Goal: Information Seeking & Learning: Learn about a topic

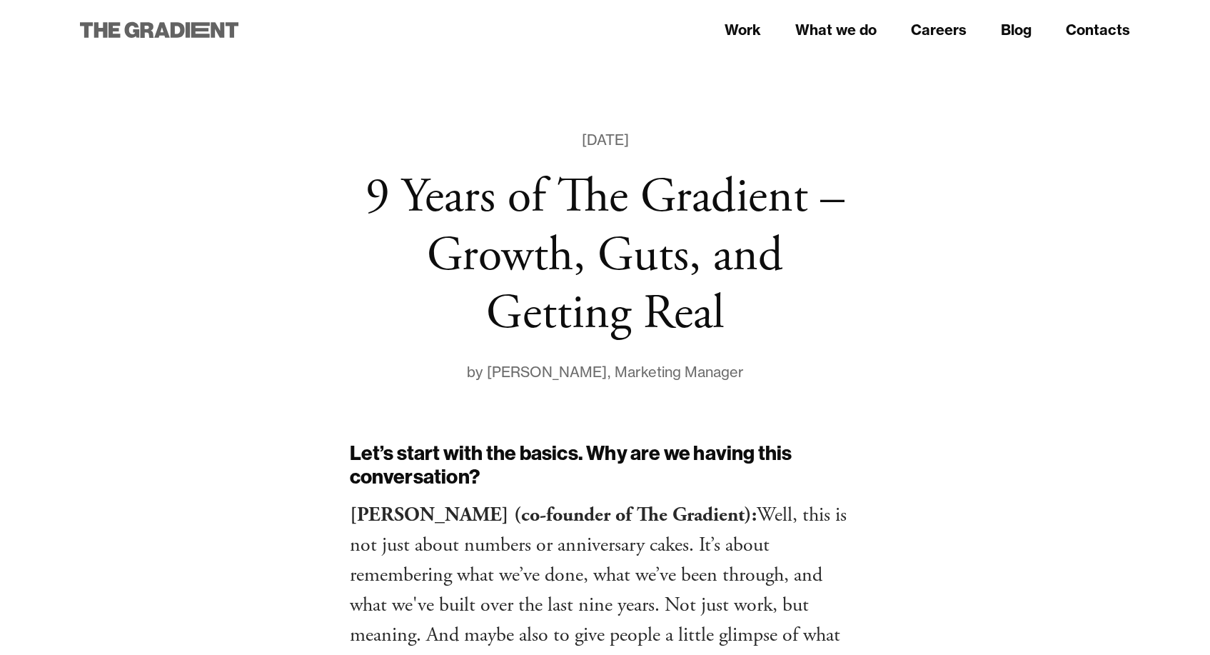
click at [210, 29] on icon at bounding box center [159, 30] width 159 height 26
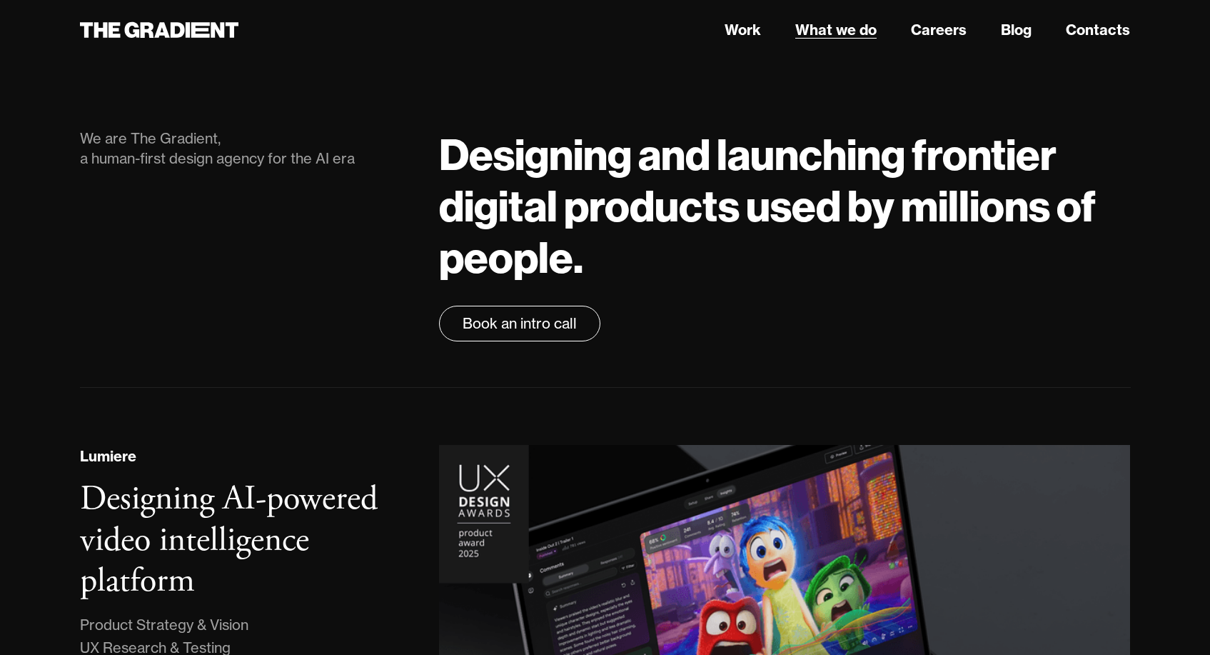
click at [845, 31] on link "What we do" at bounding box center [835, 29] width 81 height 21
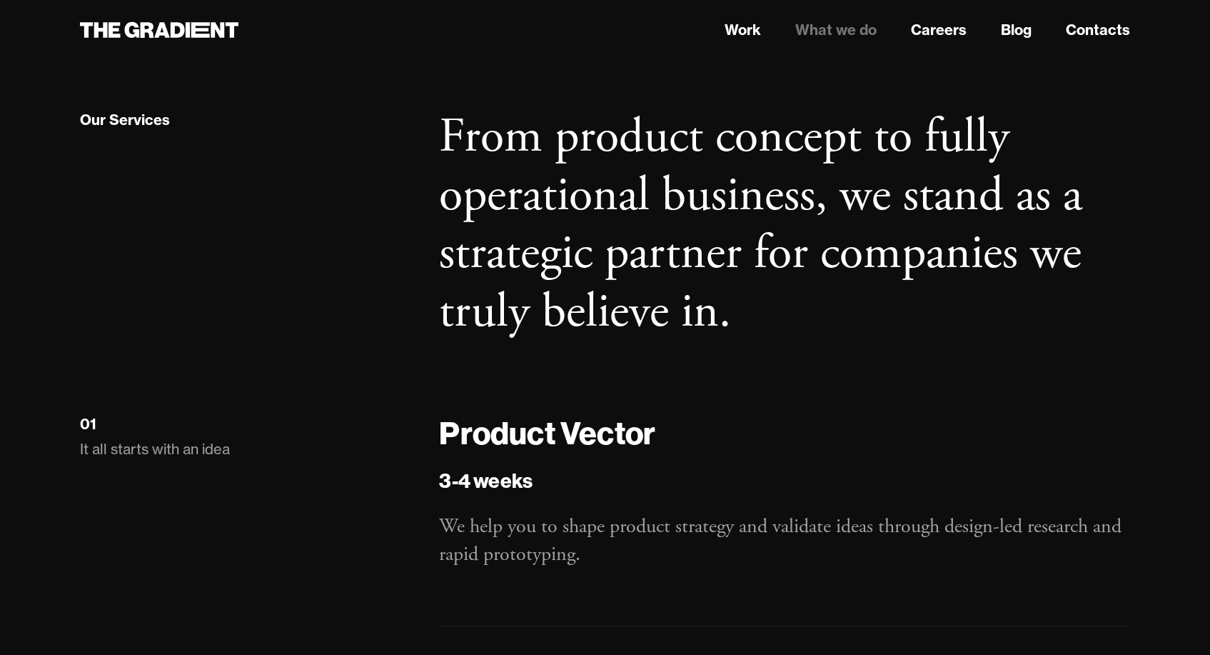
scroll to position [1612, 0]
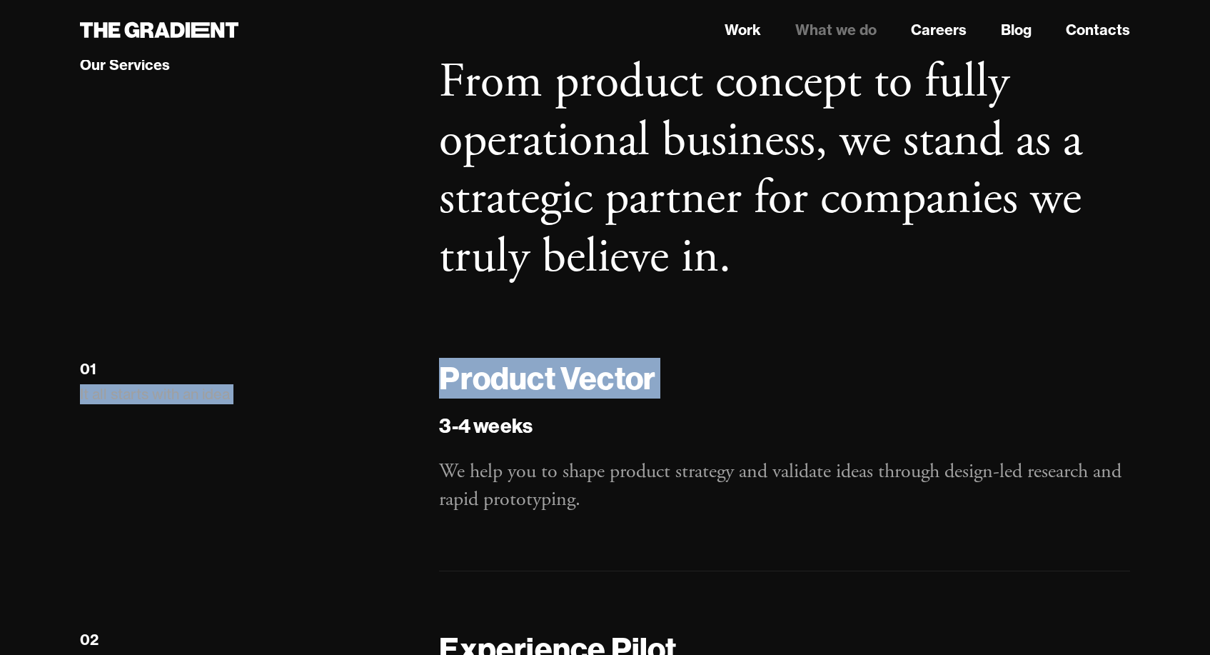
drag, startPoint x: 468, startPoint y: 379, endPoint x: 734, endPoint y: 406, distance: 266.9
click at [734, 406] on div "01 It all starts with an idea Product Vector 3-4 weeks We help you to shape pro…" at bounding box center [606, 493] width 1080 height 271
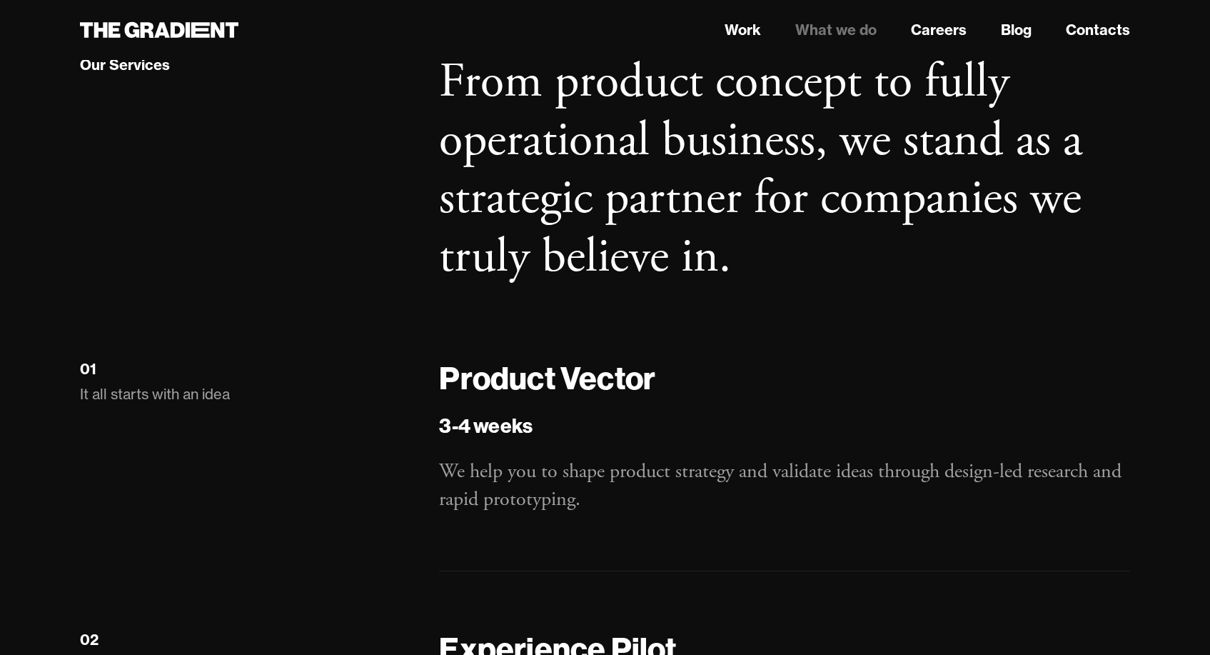
drag, startPoint x: 734, startPoint y: 406, endPoint x: 707, endPoint y: 413, distance: 28.2
click at [734, 406] on div "Product Vector 3-4 weeks We help you to shape product strategy and validate ide…" at bounding box center [784, 464] width 691 height 213
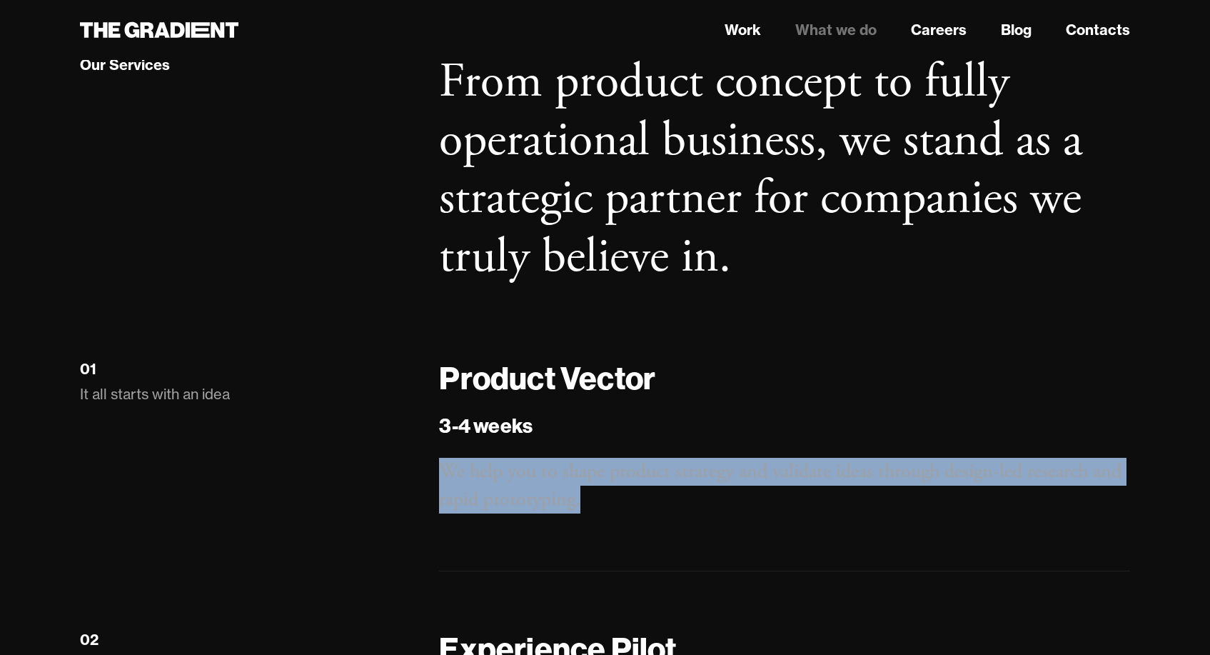
drag, startPoint x: 443, startPoint y: 468, endPoint x: 697, endPoint y: 493, distance: 255.4
click at [697, 494] on p "We help you to shape product strategy and validate ideas through design-led res…" at bounding box center [784, 486] width 691 height 56
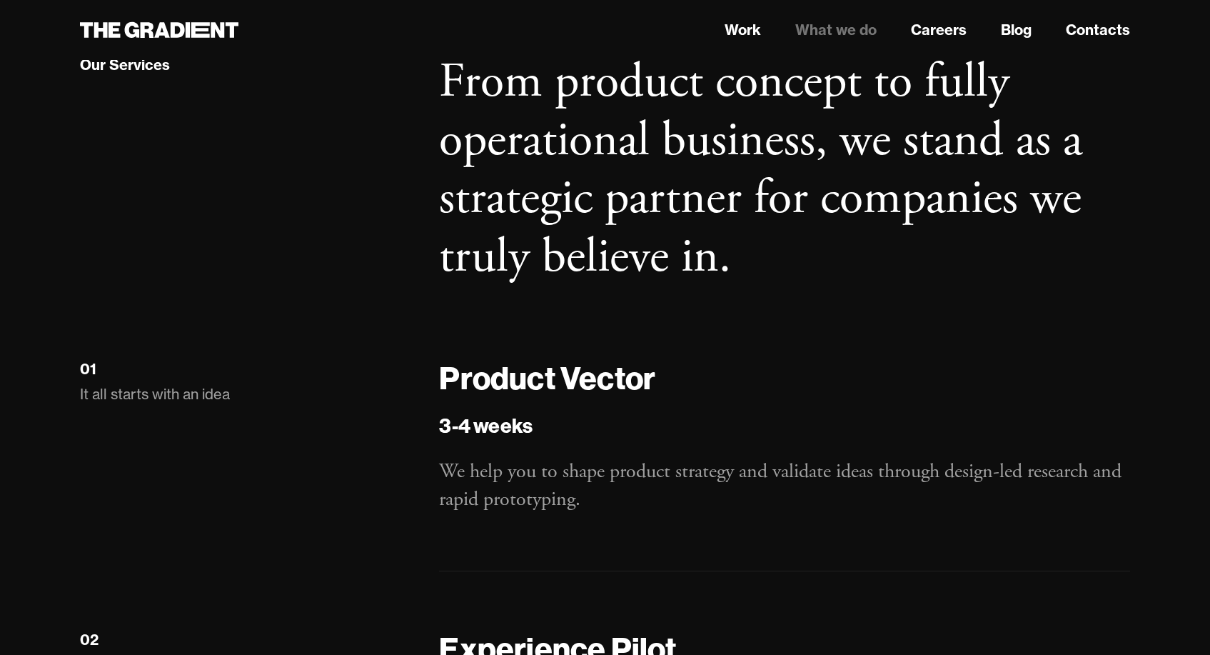
click at [703, 499] on p "We help you to shape product strategy and validate ideas through design-led res…" at bounding box center [784, 486] width 691 height 56
drag, startPoint x: 880, startPoint y: 469, endPoint x: 779, endPoint y: 486, distance: 102.8
click at [779, 486] on p "We help you to shape product strategy and validate ideas through design-led res…" at bounding box center [784, 486] width 691 height 56
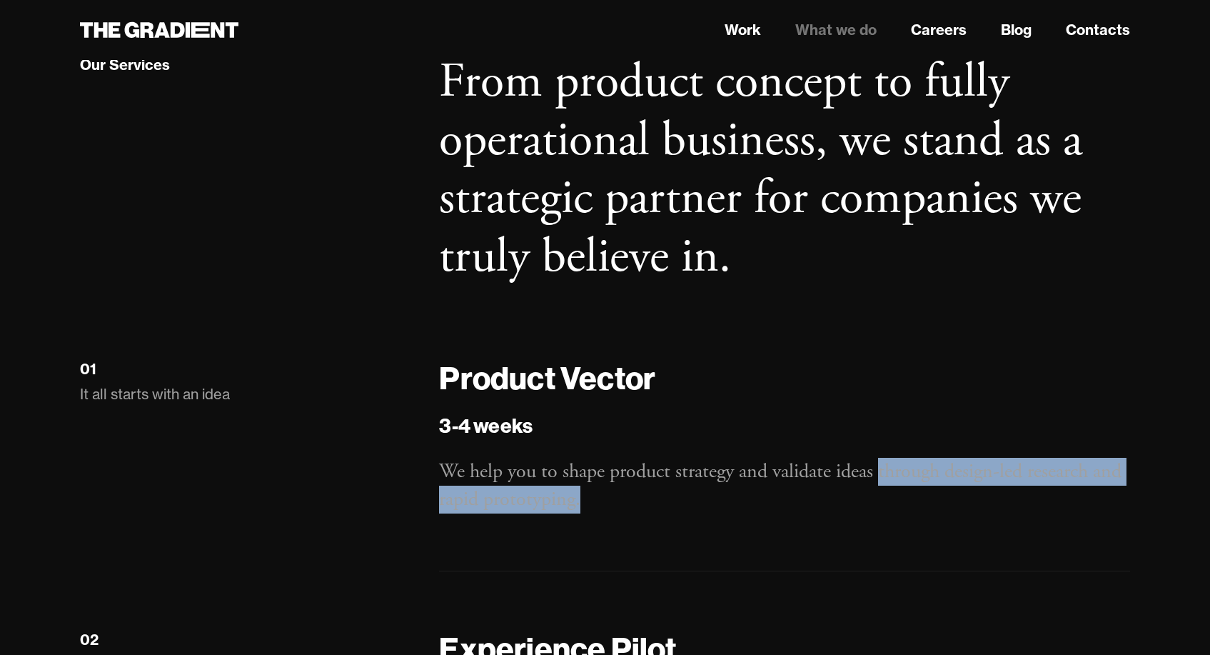
click at [733, 518] on div "Product Vector 3-4 weeks We help you to shape product strategy and validate ide…" at bounding box center [784, 464] width 691 height 213
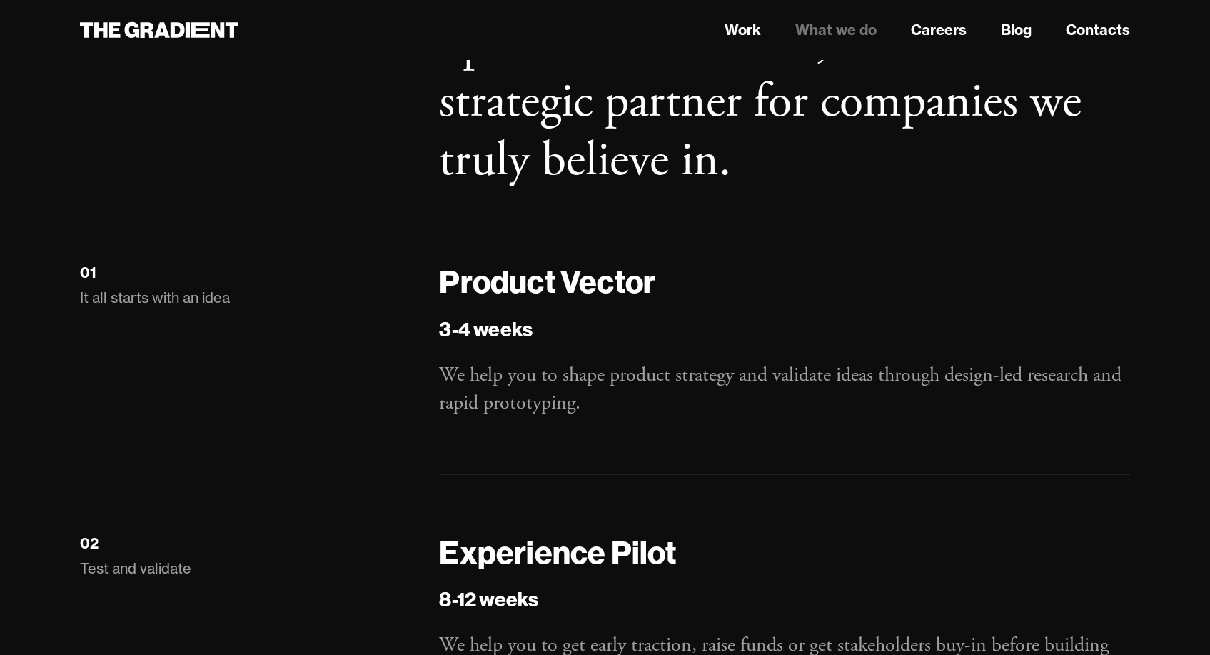
scroll to position [1958, 0]
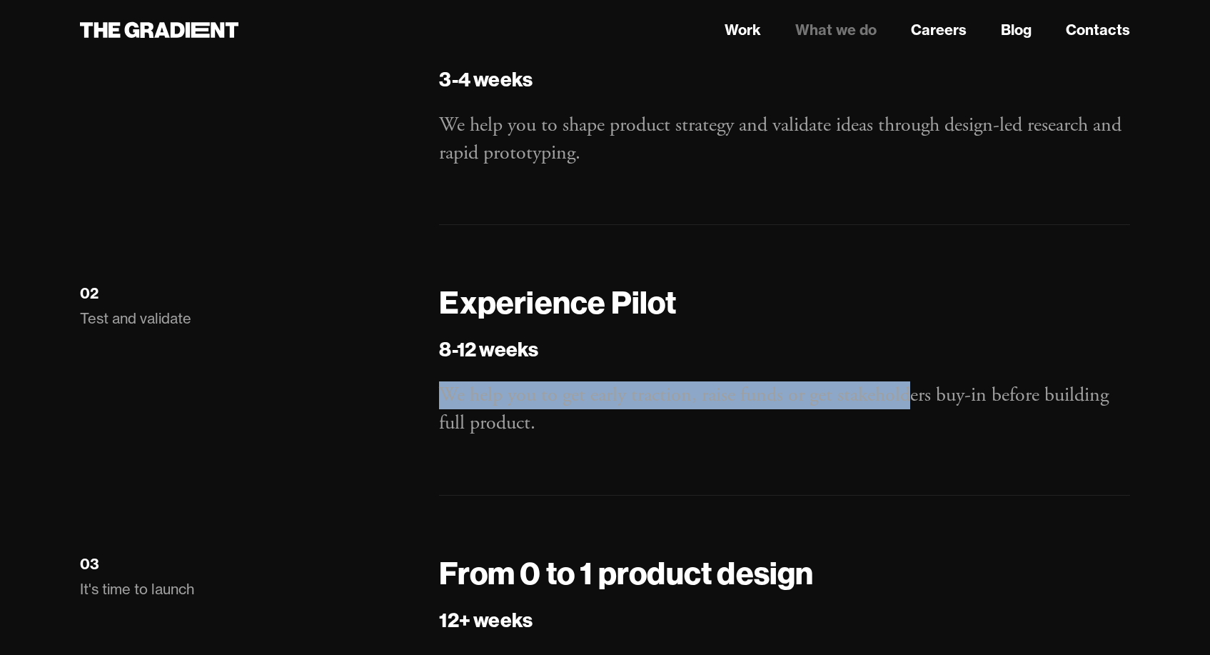
drag, startPoint x: 512, startPoint y: 393, endPoint x: 908, endPoint y: 402, distance: 396.4
click at [908, 402] on p "We help you to get early traction, raise funds or get stakeholders buy-in befor…" at bounding box center [784, 409] width 691 height 56
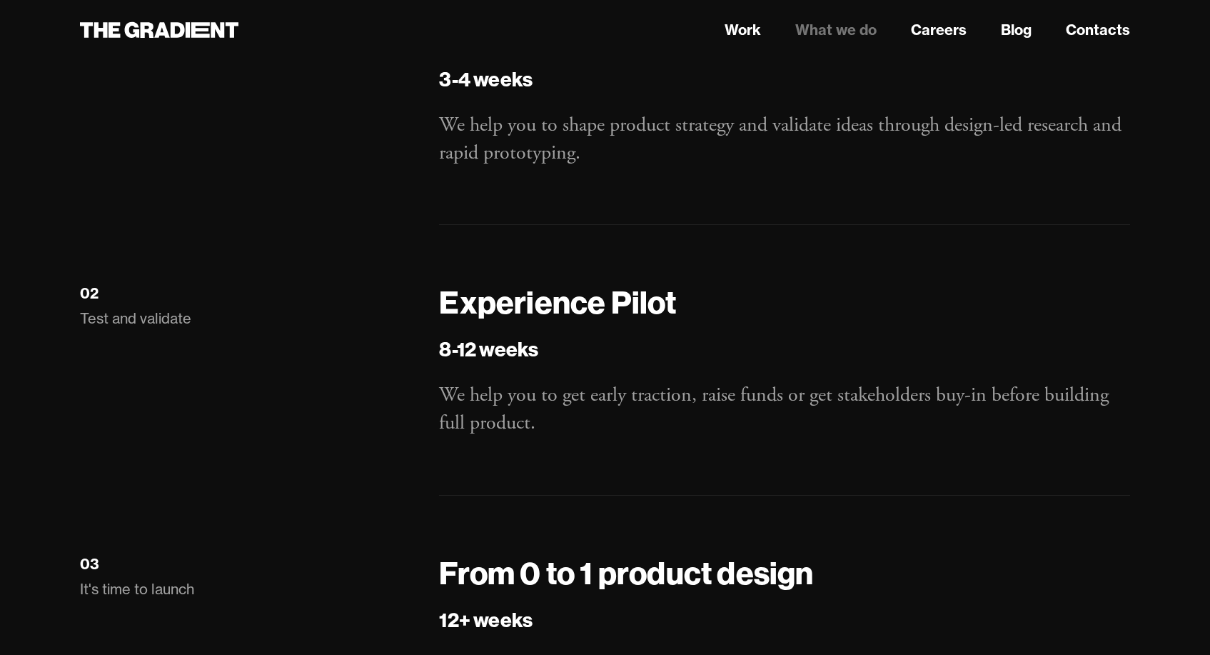
click at [905, 418] on p "We help you to get early traction, raise funds or get stakeholders buy-in befor…" at bounding box center [784, 409] width 691 height 56
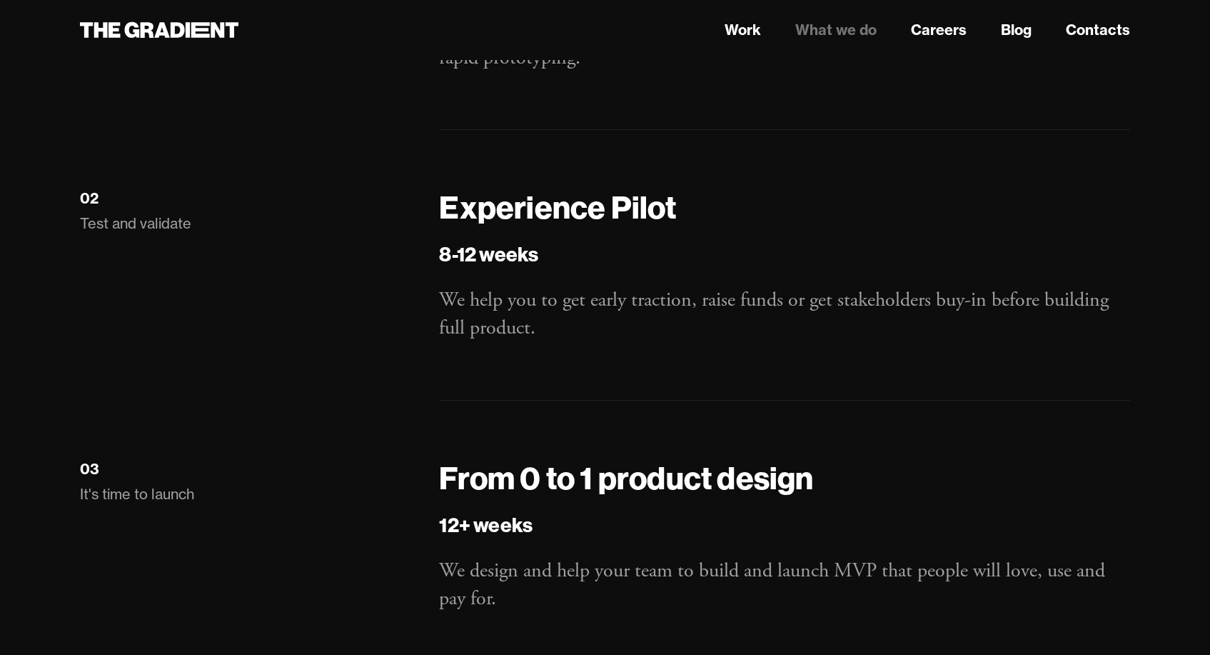
scroll to position [2310, 0]
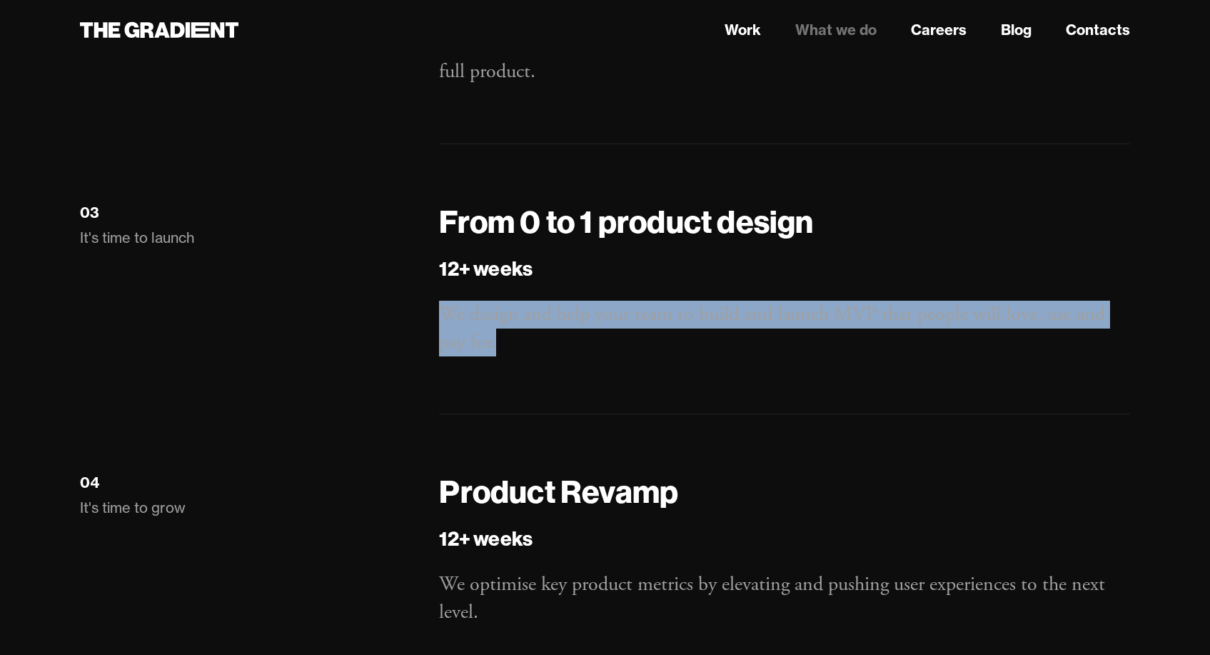
drag, startPoint x: 560, startPoint y: 319, endPoint x: 597, endPoint y: 346, distance: 45.6
click at [597, 343] on p "We design and help your team to build and launch MVP that people will love, use…" at bounding box center [784, 329] width 691 height 56
click at [596, 348] on p "We design and help your team to build and launch MVP that people will love, use…" at bounding box center [784, 329] width 691 height 56
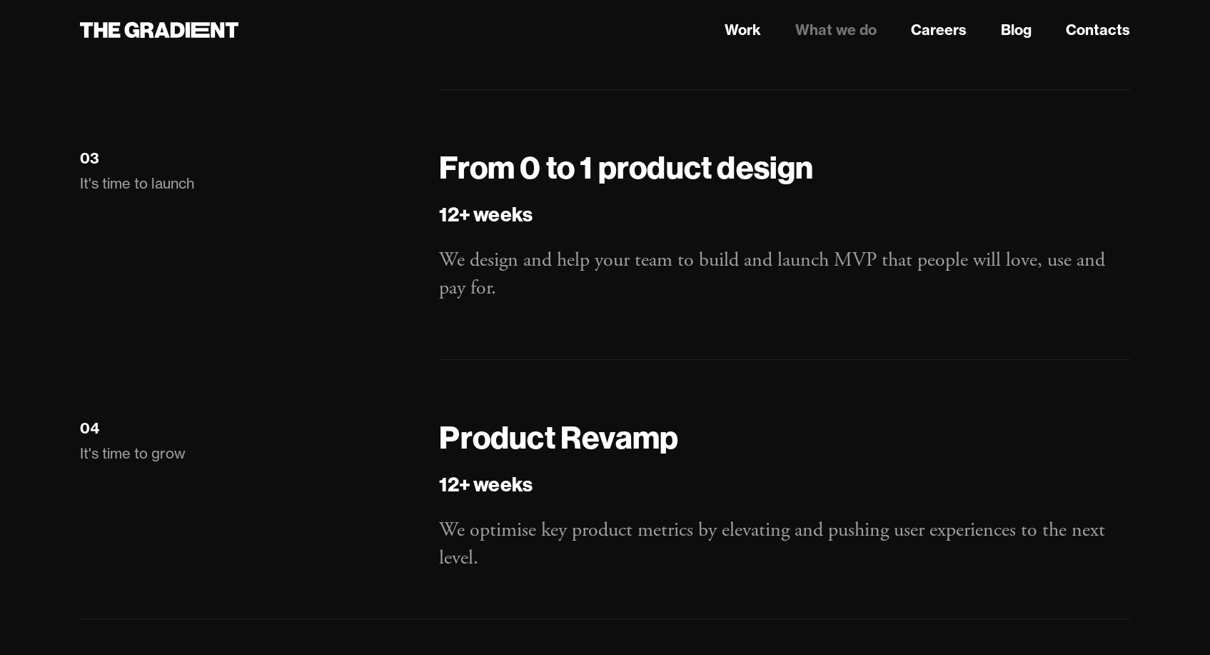
scroll to position [2441, 0]
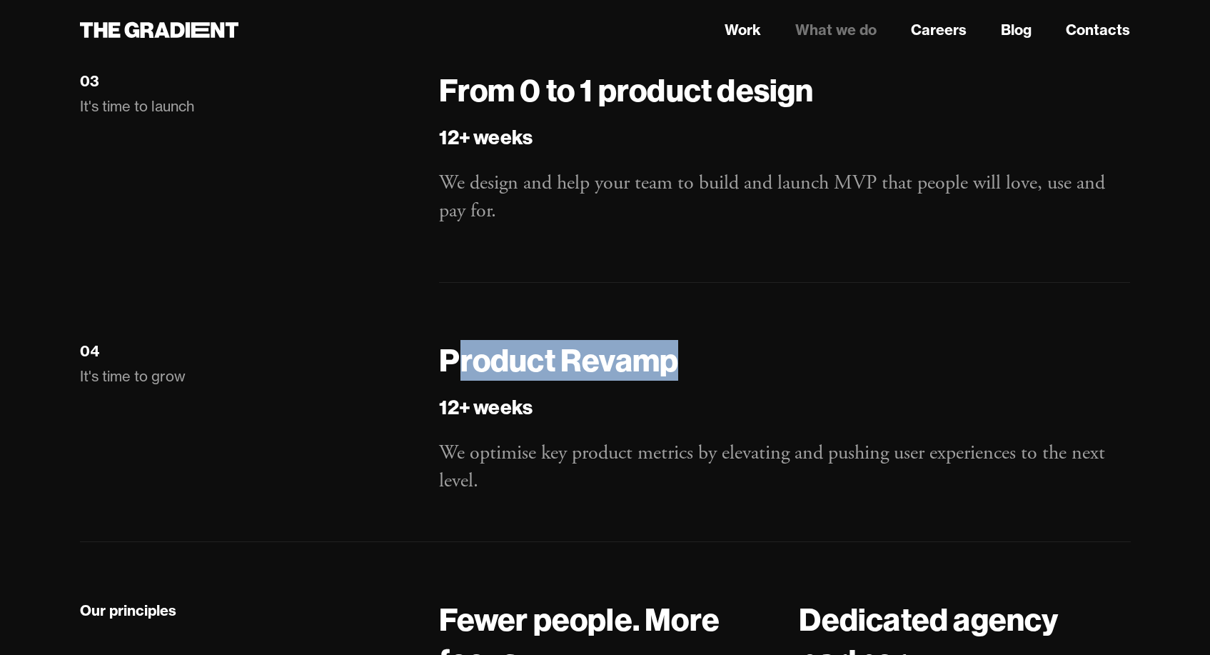
drag, startPoint x: 480, startPoint y: 352, endPoint x: 734, endPoint y: 365, distance: 254.5
click at [733, 364] on h4 "Product Revamp" at bounding box center [784, 360] width 691 height 41
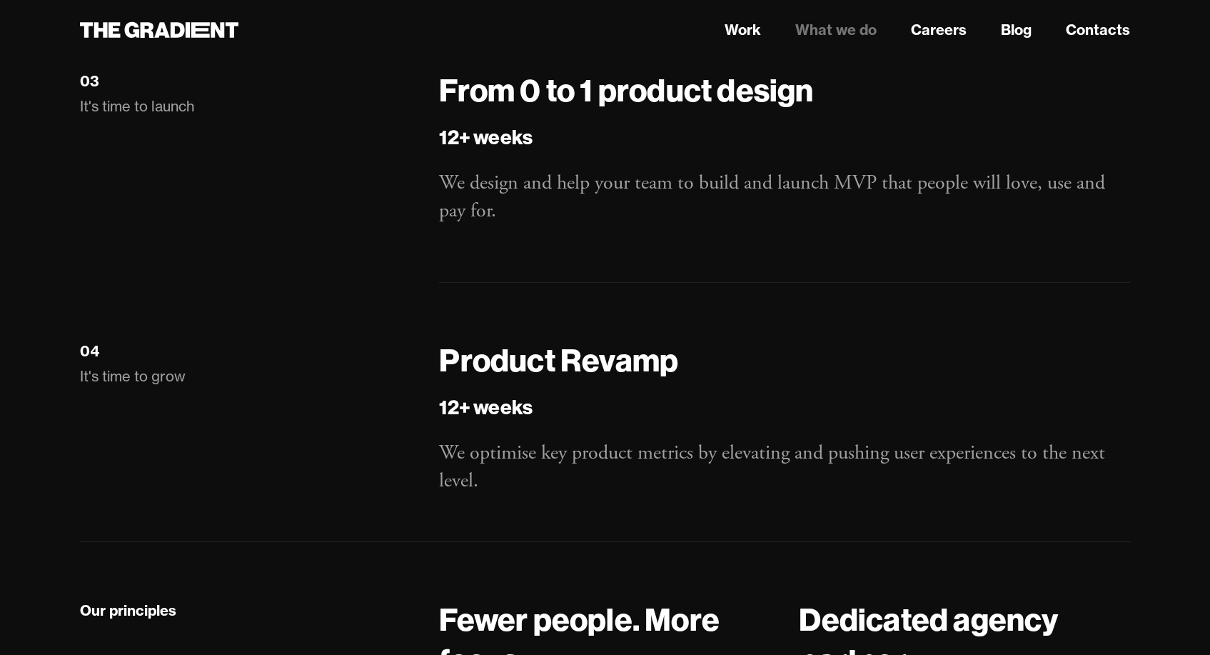
drag, startPoint x: 738, startPoint y: 373, endPoint x: 698, endPoint y: 394, distance: 45.0
click at [738, 374] on h4 "Product Revamp" at bounding box center [784, 360] width 691 height 41
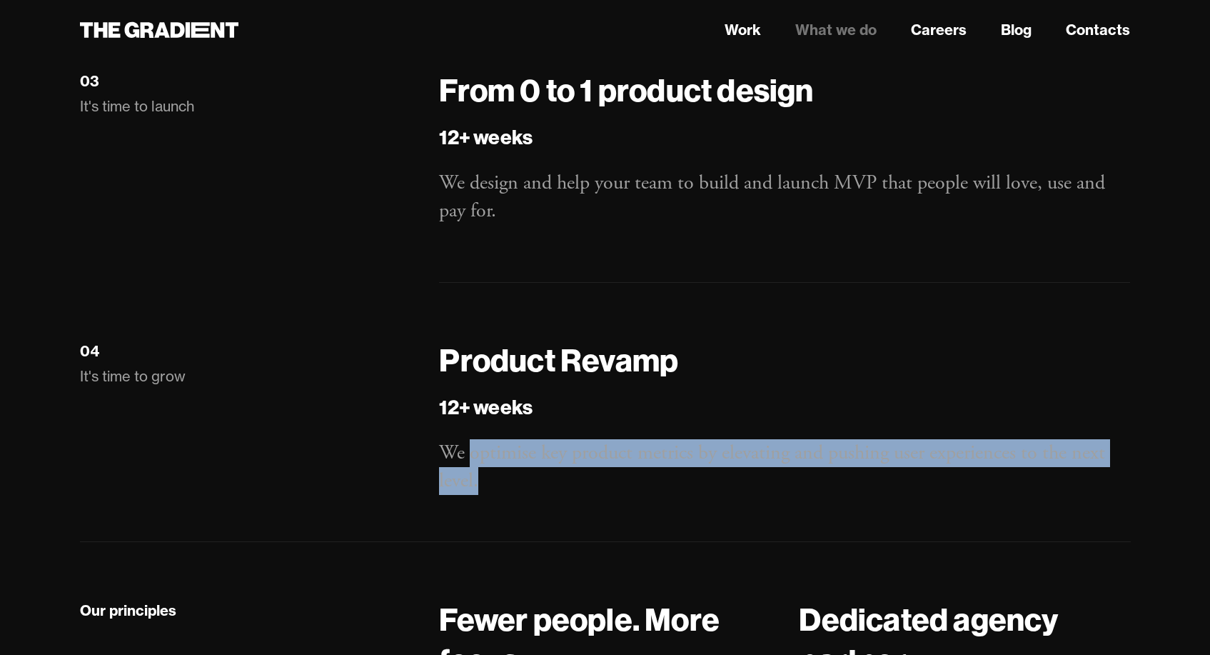
drag, startPoint x: 476, startPoint y: 451, endPoint x: 627, endPoint y: 488, distance: 155.8
click at [628, 488] on p "We optimise key product metrics by elevating and pushing user experiences to th…" at bounding box center [784, 467] width 691 height 56
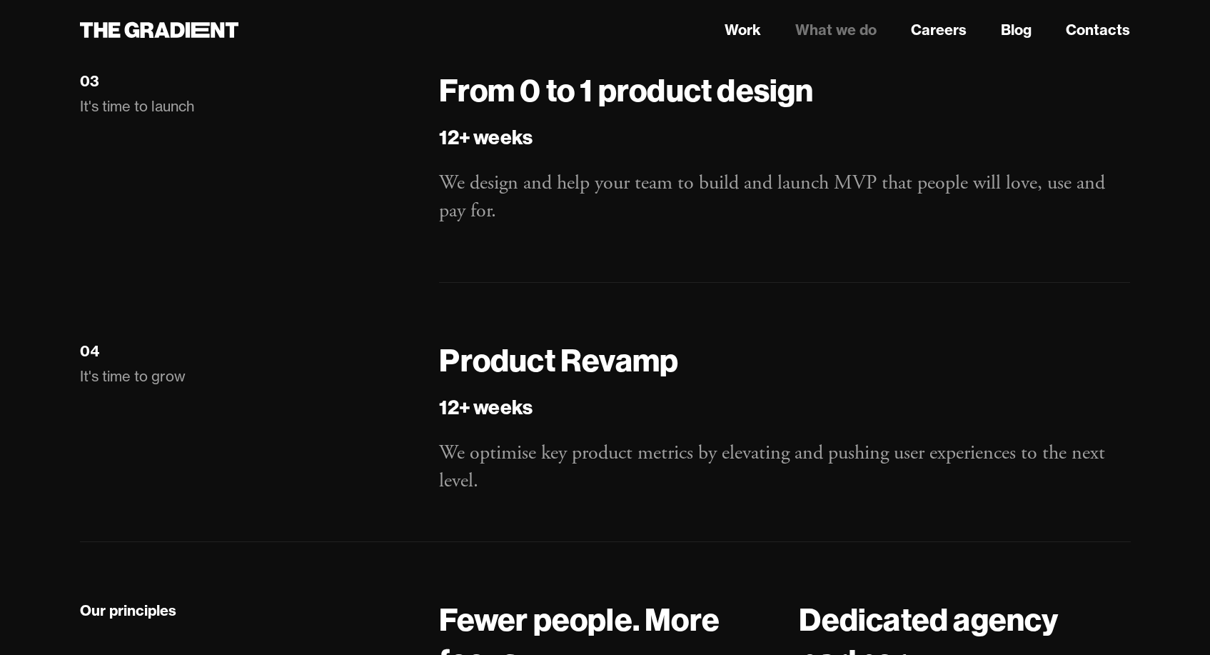
click at [626, 488] on p "We optimise key product metrics by elevating and pushing user experiences to th…" at bounding box center [784, 467] width 691 height 56
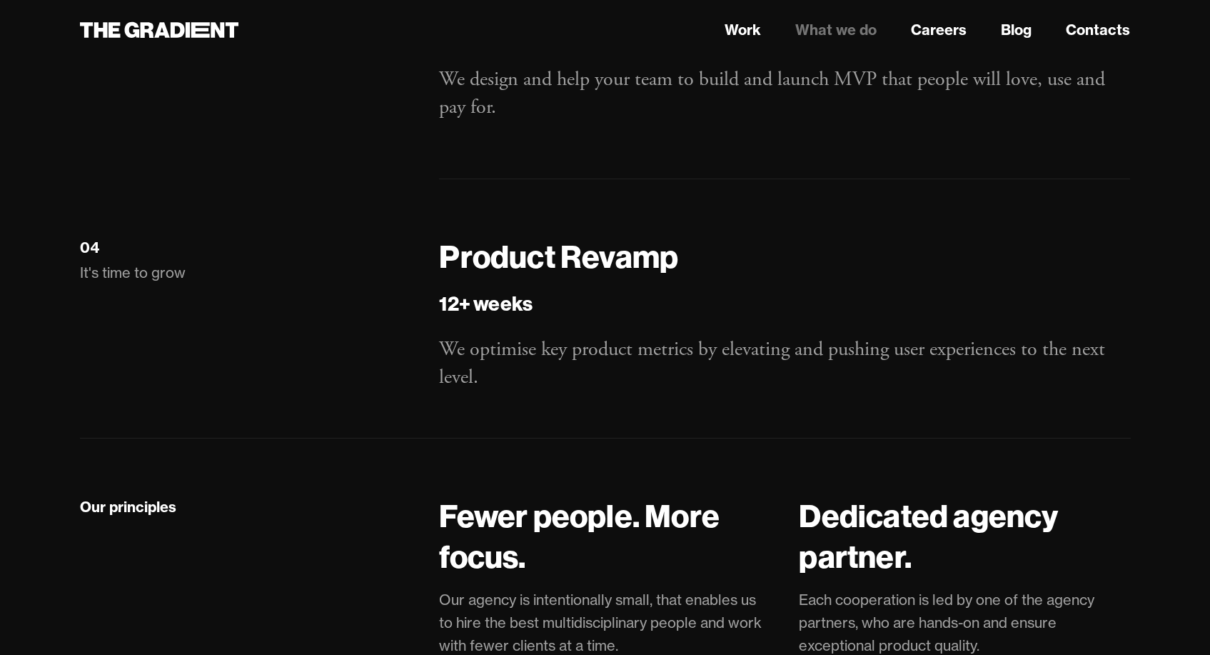
scroll to position [2786, 0]
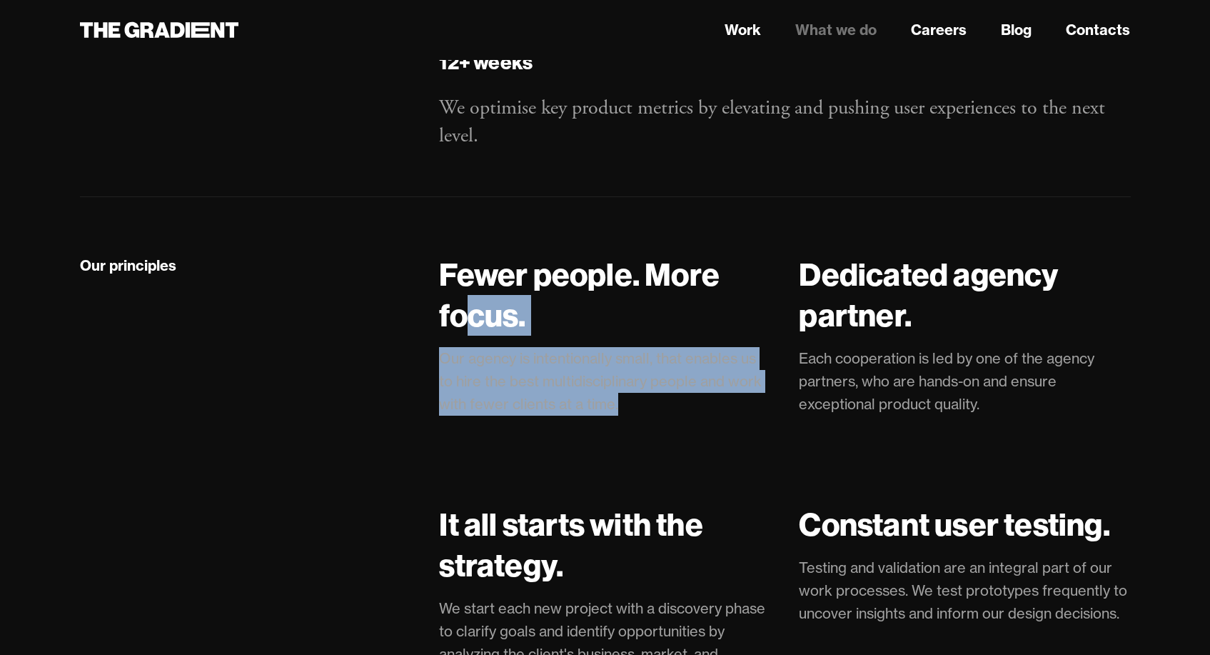
drag, startPoint x: 620, startPoint y: 338, endPoint x: 638, endPoint y: 394, distance: 58.5
click at [638, 394] on div "Fewer people. More focus. Our agency is intentionally small, that enables us to…" at bounding box center [604, 350] width 331 height 193
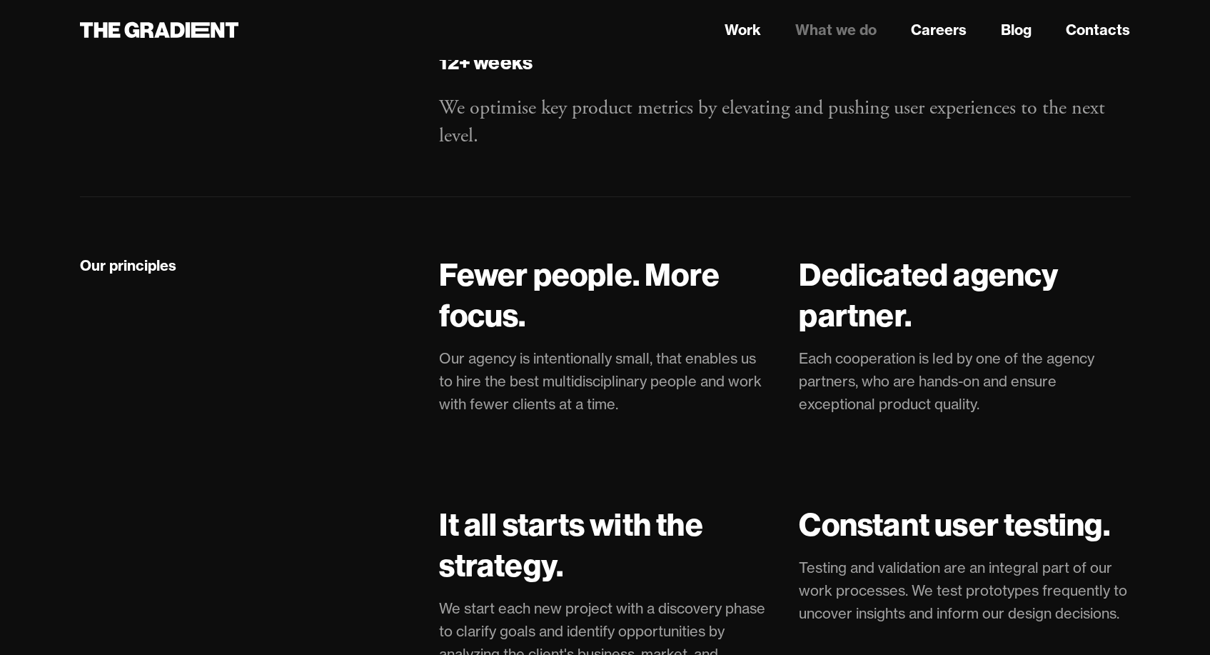
drag, startPoint x: 668, startPoint y: 458, endPoint x: 672, endPoint y: 451, distance: 7.4
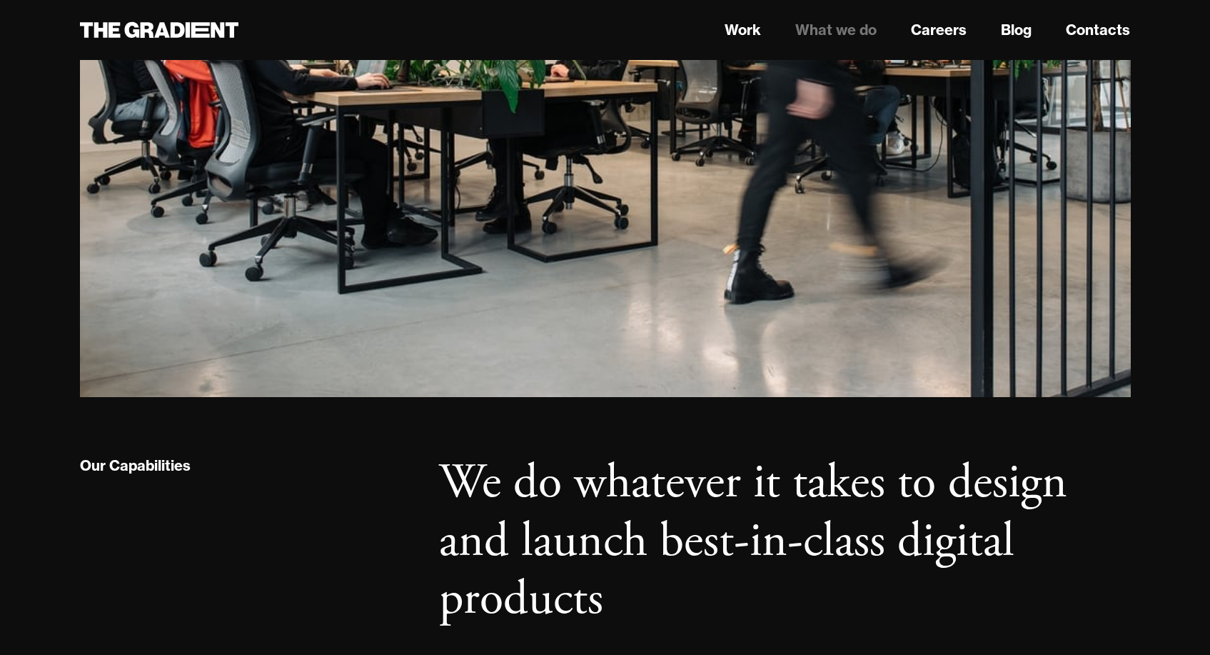
scroll to position [0, 0]
